Goal: Task Accomplishment & Management: Complete application form

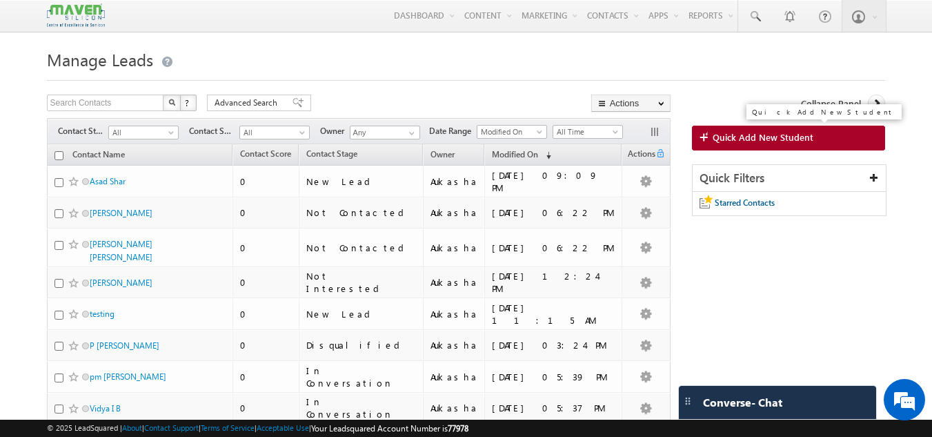
click at [779, 137] on span "Quick Add New Student" at bounding box center [763, 137] width 101 height 12
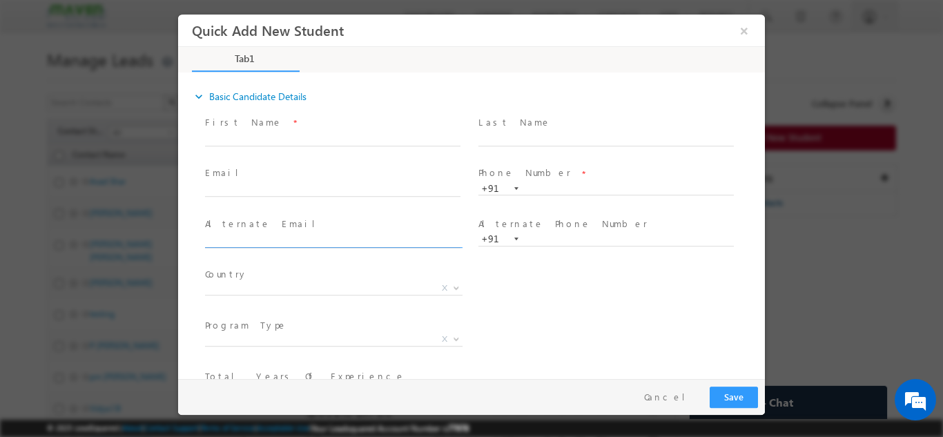
click input "text"
paste input "[EMAIL_ADDRESS][DOMAIN_NAME]"
type input "[EMAIL_ADDRESS][DOMAIN_NAME]"
click at [529, 293] on div "Country * [GEOGRAPHIC_DATA] [GEOGRAPHIC_DATA] [GEOGRAPHIC_DATA] [GEOGRAPHIC_DAT…" at bounding box center [483, 289] width 562 height 51
click at [642, 191] on input "text" at bounding box center [605, 188] width 255 height 14
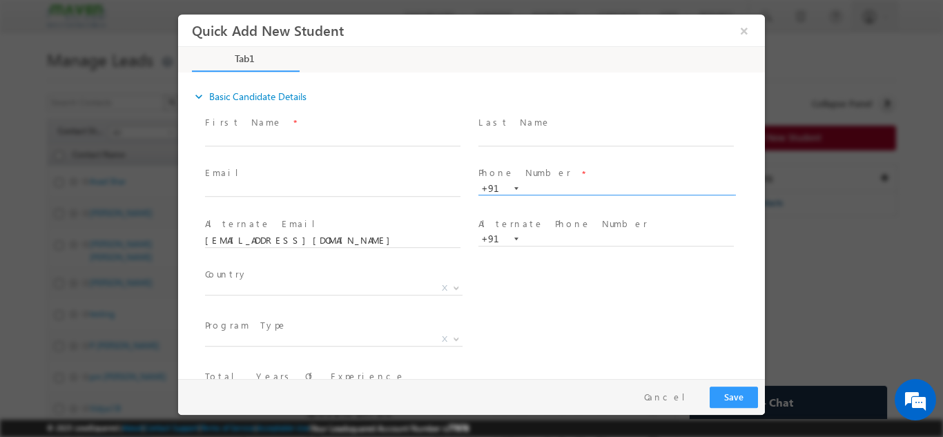
paste input "9051680693"
click at [458, 215] on div "Alternate Email * [EMAIL_ADDRESS][DOMAIN_NAME]" at bounding box center [338, 238] width 273 height 51
click at [602, 186] on input "9051680693" at bounding box center [605, 188] width 255 height 14
paste input "060397"
paste input "27170760"
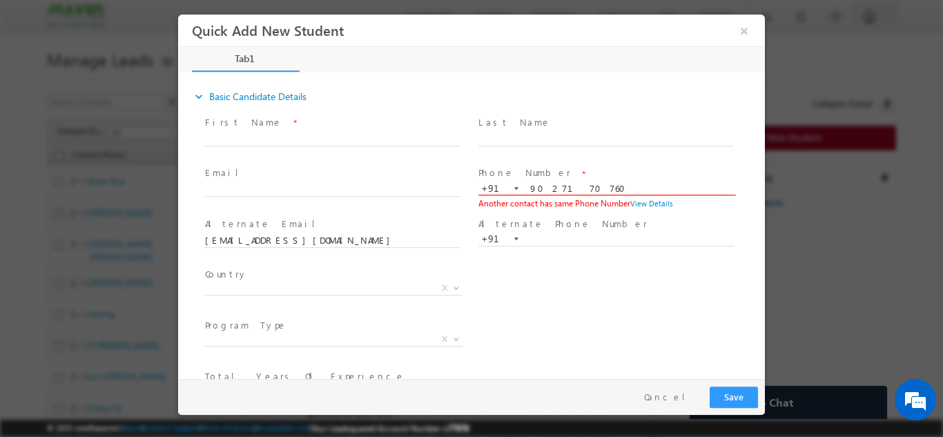
click at [531, 181] on input "9027170760" at bounding box center [605, 188] width 255 height 14
paste input "18277200569"
click at [539, 183] on input "918277200569" at bounding box center [605, 188] width 255 height 14
type input "8277200569"
click at [717, 202] on div "Phone Number * [PHONE_NUMBER] 8277200569 +91 Another contact has same Phone Num…" at bounding box center [612, 189] width 268 height 46
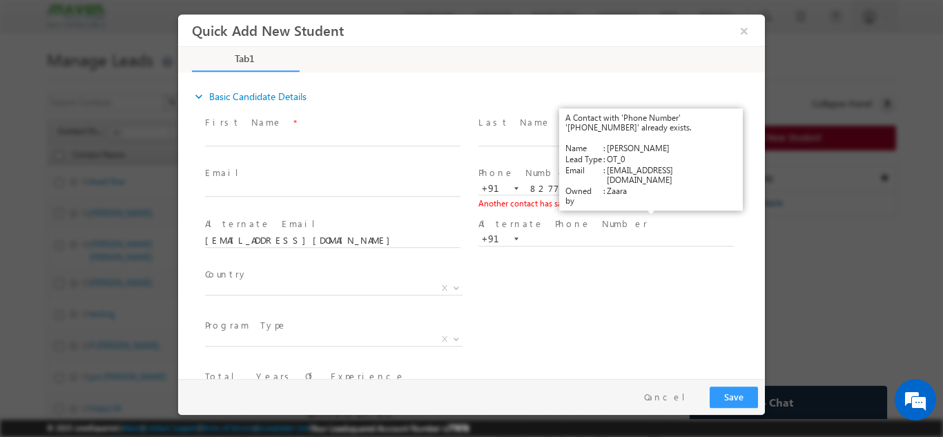
click at [659, 204] on link "View Details" at bounding box center [651, 202] width 43 height 9
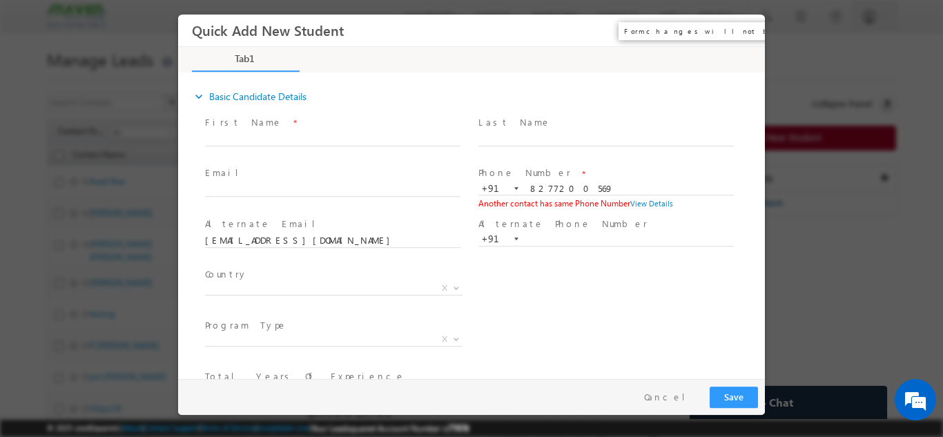
click at [738, 26] on button "×" at bounding box center [743, 30] width 23 height 26
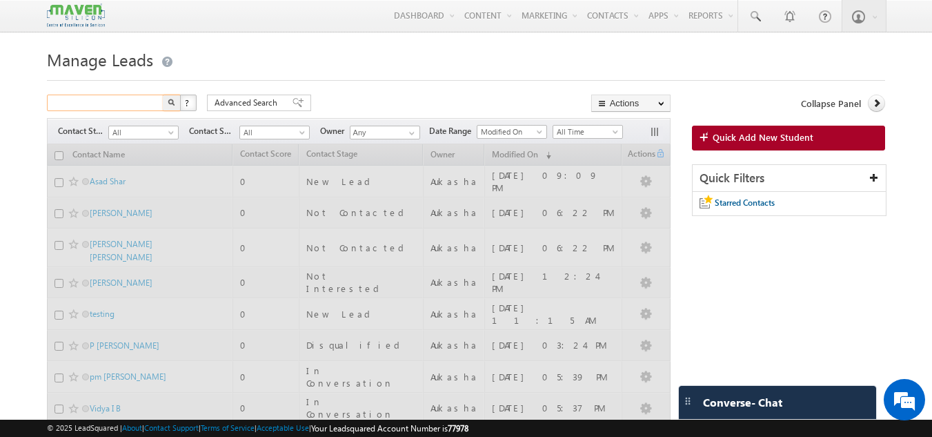
click at [115, 107] on input "text" at bounding box center [106, 103] width 118 height 17
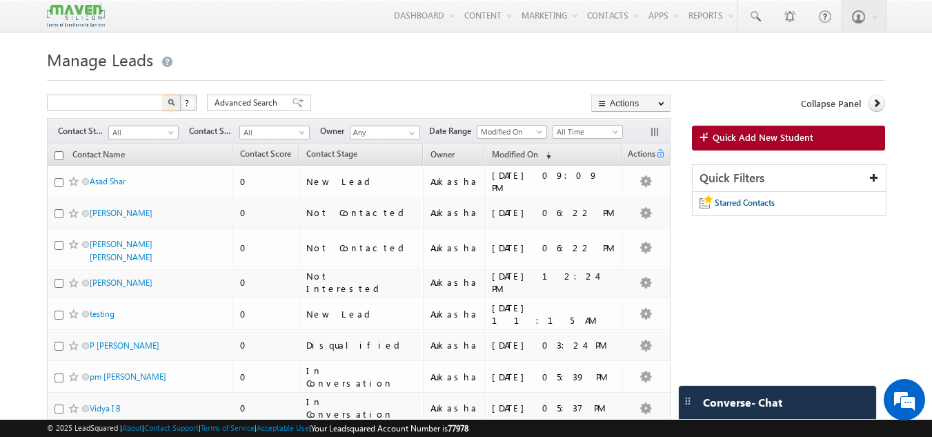
type input "Search Contacts"
click at [765, 139] on span "Quick Add New Student" at bounding box center [763, 137] width 101 height 12
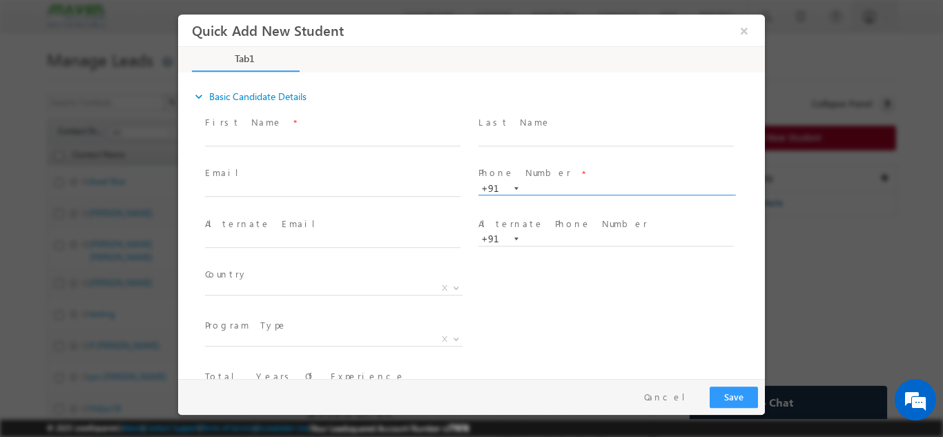
click at [543, 184] on input "text" at bounding box center [605, 188] width 255 height 14
paste input "9051680693"
click at [738, 229] on div "Alternate Phone Number * +91" at bounding box center [612, 231] width 268 height 30
click at [582, 187] on input "9051680693" at bounding box center [605, 188] width 255 height 14
paste input "060397"
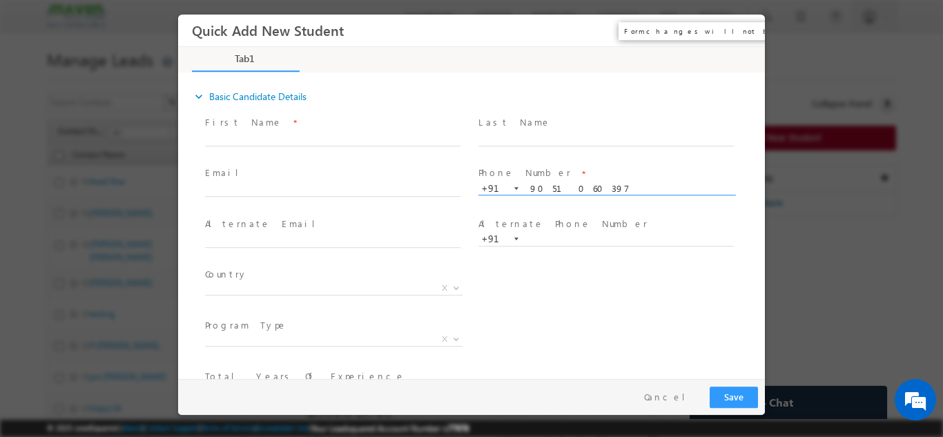
type input "9051060397"
click at [745, 30] on button "×" at bounding box center [743, 30] width 23 height 26
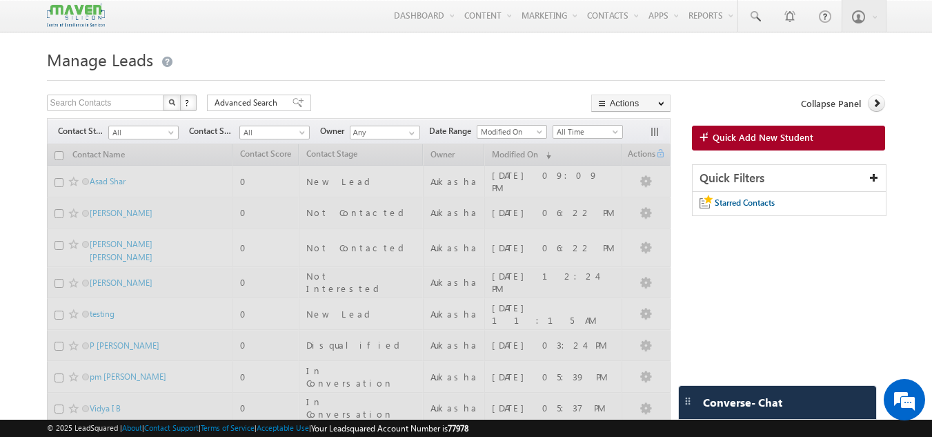
click at [369, 75] on div at bounding box center [466, 76] width 839 height 9
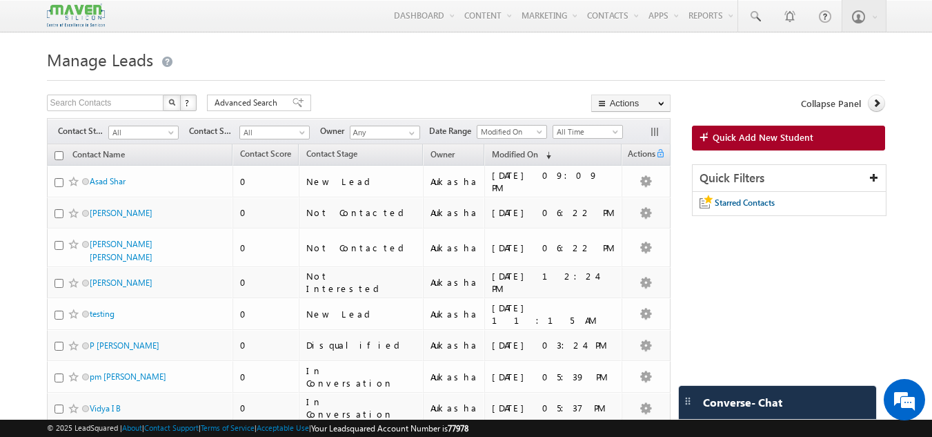
click at [347, 46] on h1 "Manage Leads" at bounding box center [466, 58] width 839 height 27
click at [758, 19] on span at bounding box center [755, 17] width 14 height 14
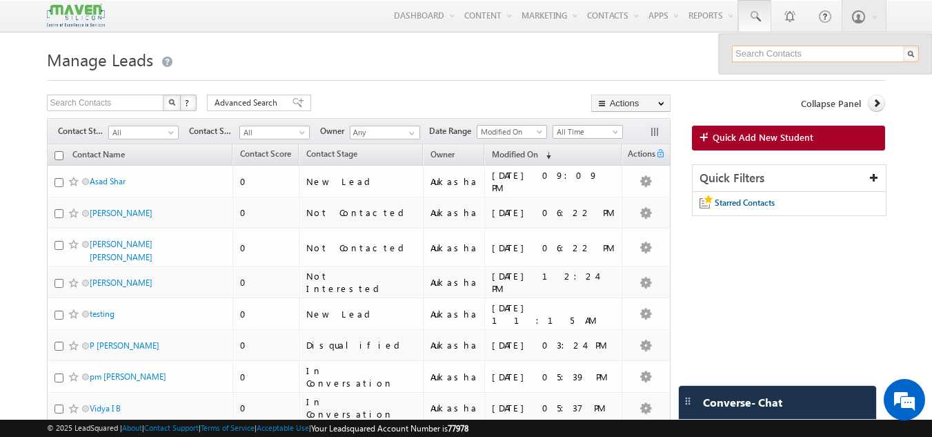
click at [776, 51] on input "text" at bounding box center [825, 54] width 187 height 17
paste input "8293850507"
type input "8293850507"
click at [467, 61] on h1 "Manage Leads" at bounding box center [466, 58] width 839 height 27
